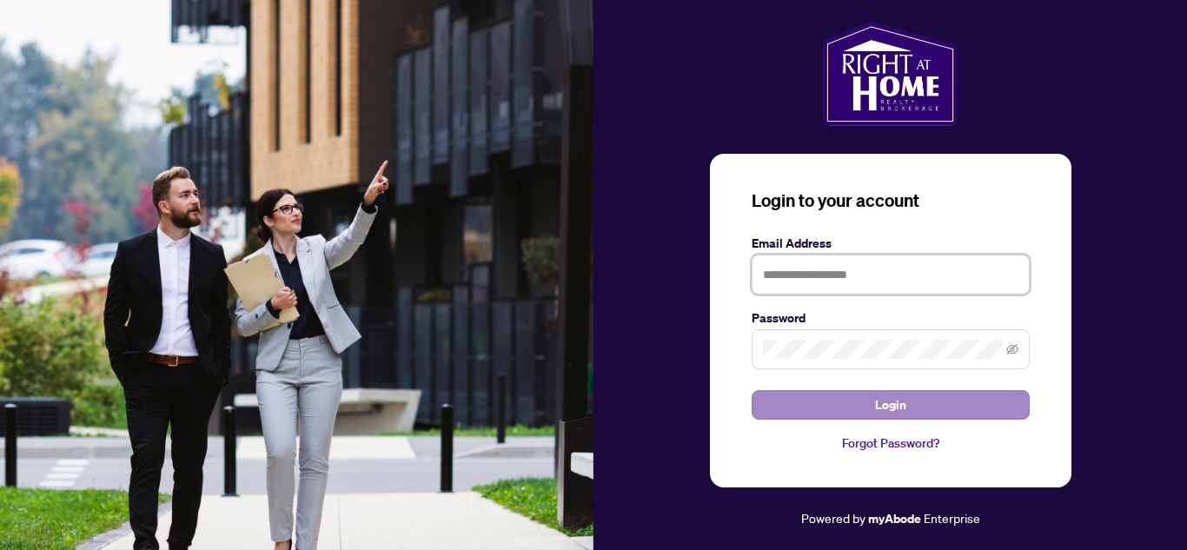
type input "**********"
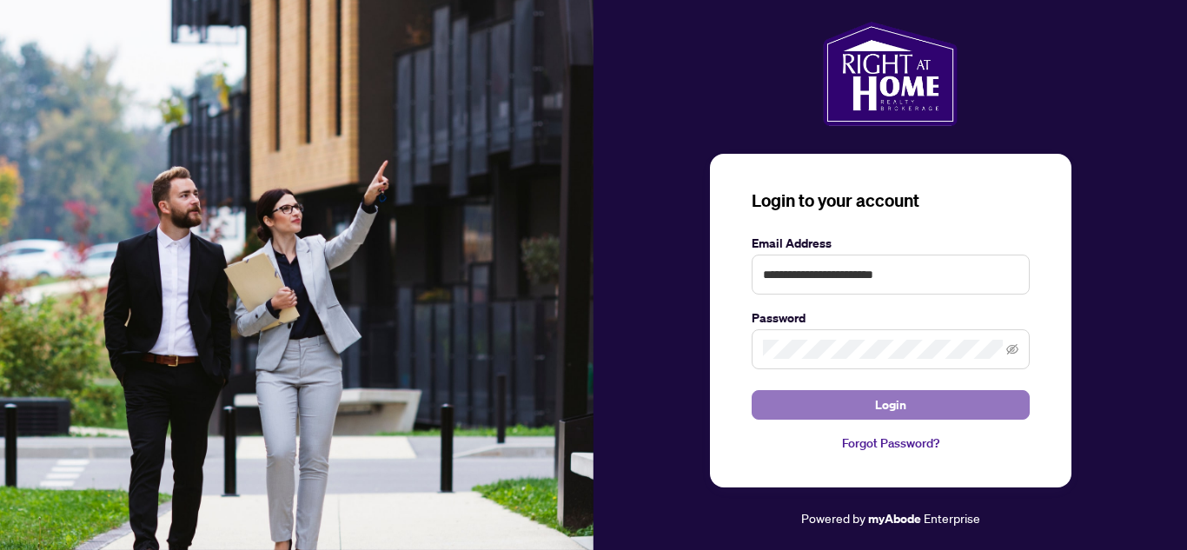
click at [903, 407] on button "Login" at bounding box center [890, 405] width 278 height 30
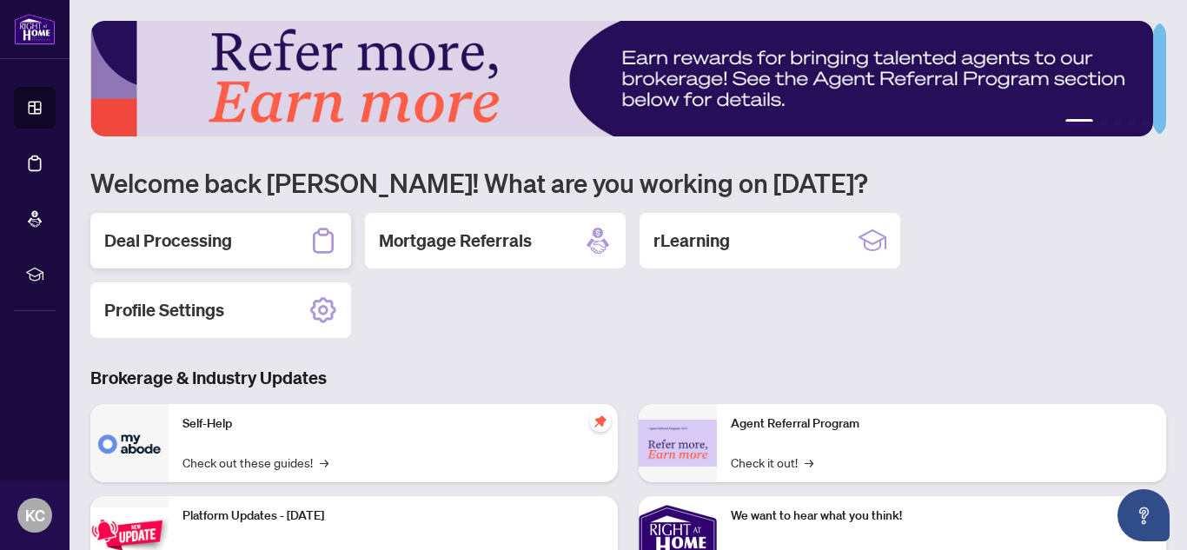
click at [180, 240] on h2 "Deal Processing" at bounding box center [168, 240] width 128 height 24
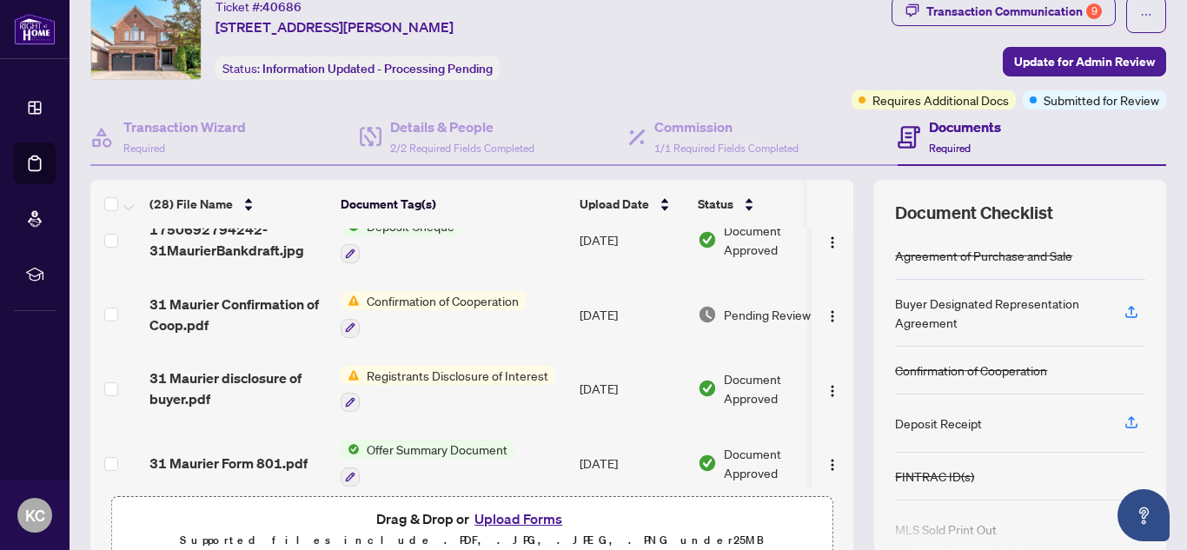
scroll to position [1461, 0]
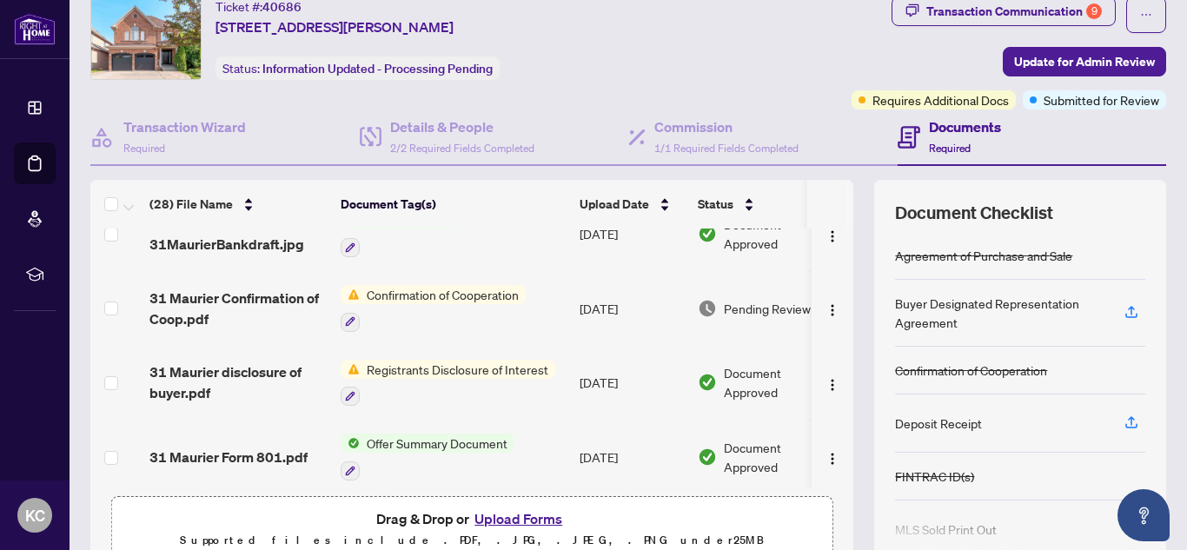
click at [491, 364] on span "Registrants Disclosure of Interest" at bounding box center [457, 369] width 195 height 19
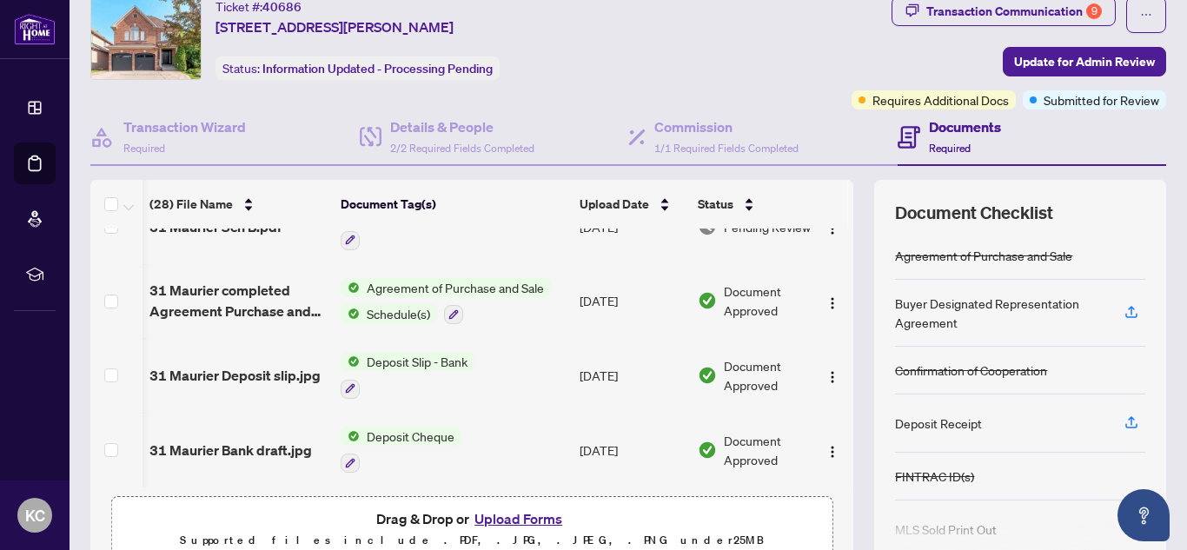
scroll to position [0, 44]
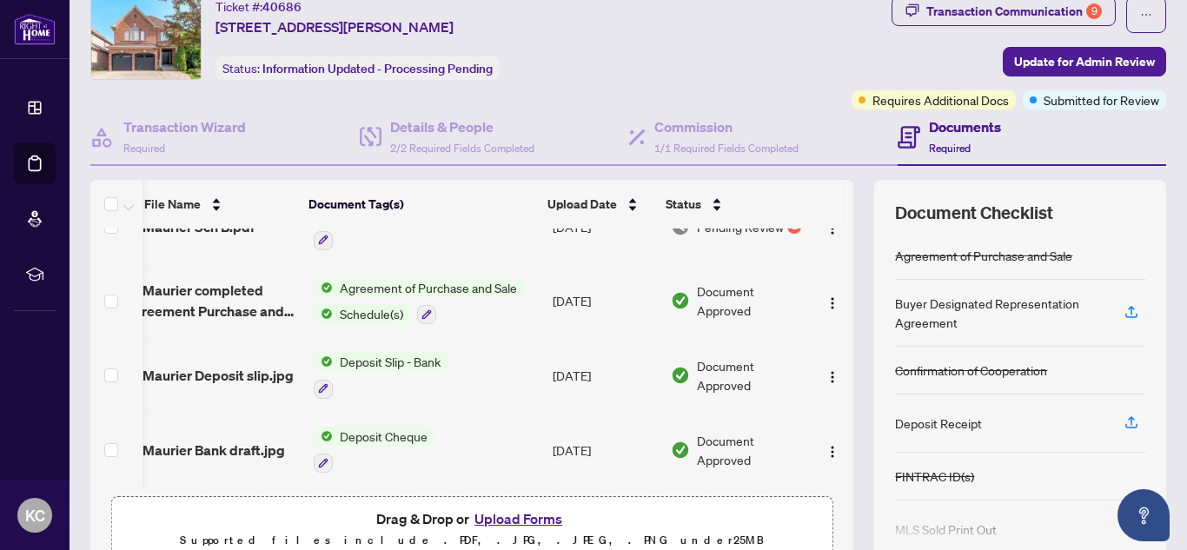
drag, startPoint x: 834, startPoint y: 470, endPoint x: 838, endPoint y: 441, distance: 29.0
click at [838, 440] on div "31 Maurier Trade Record sheet.pdf Add a Document Tag Aug/08/2025 Pending Review…" at bounding box center [471, 357] width 763 height 259
drag, startPoint x: 834, startPoint y: 460, endPoint x: 838, endPoint y: 436, distance: 23.9
click at [838, 436] on div "31 Maurier Trade Record sheet.pdf Add a Document Tag Aug/08/2025 Pending Review…" at bounding box center [471, 357] width 763 height 259
